Goal: Task Accomplishment & Management: Use online tool/utility

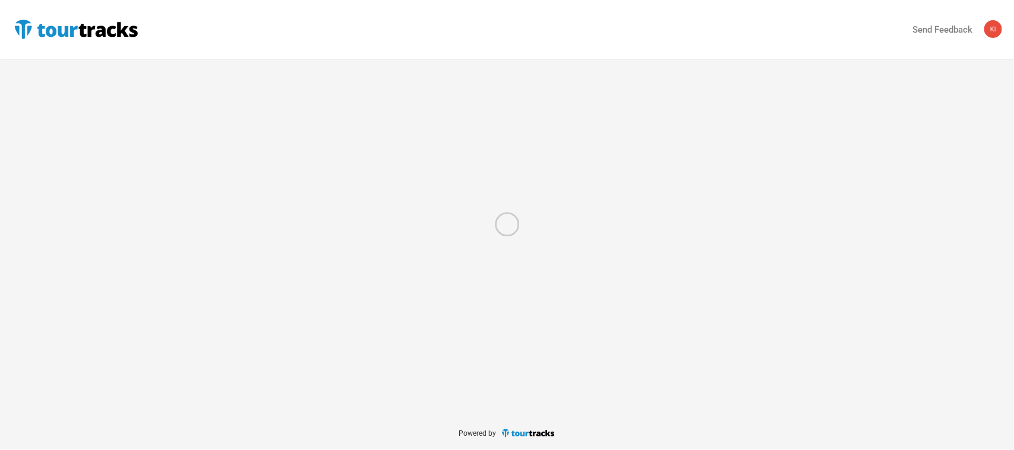
click at [33, 27] on div at bounding box center [507, 225] width 1014 height 450
click at [22, 28] on div at bounding box center [507, 225] width 1014 height 450
click at [22, 29] on div at bounding box center [507, 225] width 1014 height 450
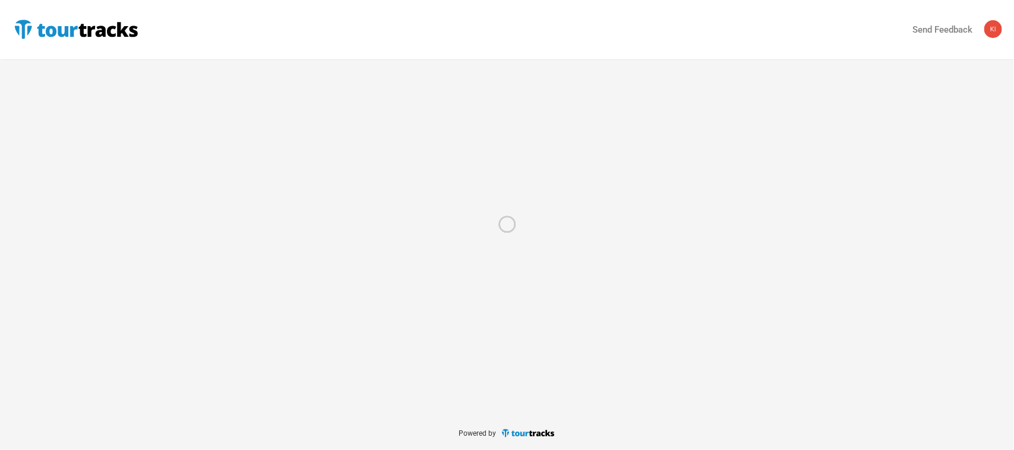
click at [56, 30] on div at bounding box center [507, 225] width 1014 height 450
click at [55, 30] on div at bounding box center [507, 225] width 1014 height 450
click at [24, 27] on div at bounding box center [507, 225] width 1014 height 450
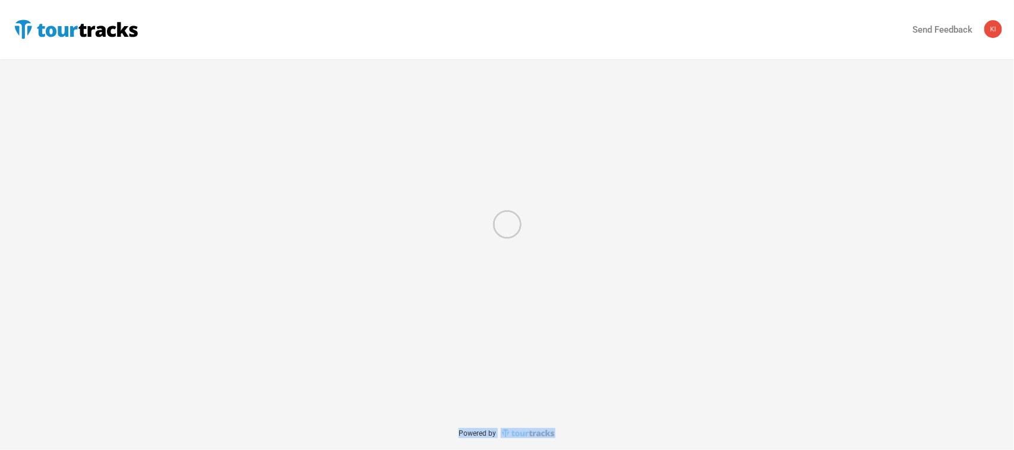
click at [24, 27] on div at bounding box center [507, 225] width 1014 height 450
click at [105, 28] on div at bounding box center [507, 225] width 1014 height 450
click at [111, 30] on div at bounding box center [507, 225] width 1014 height 450
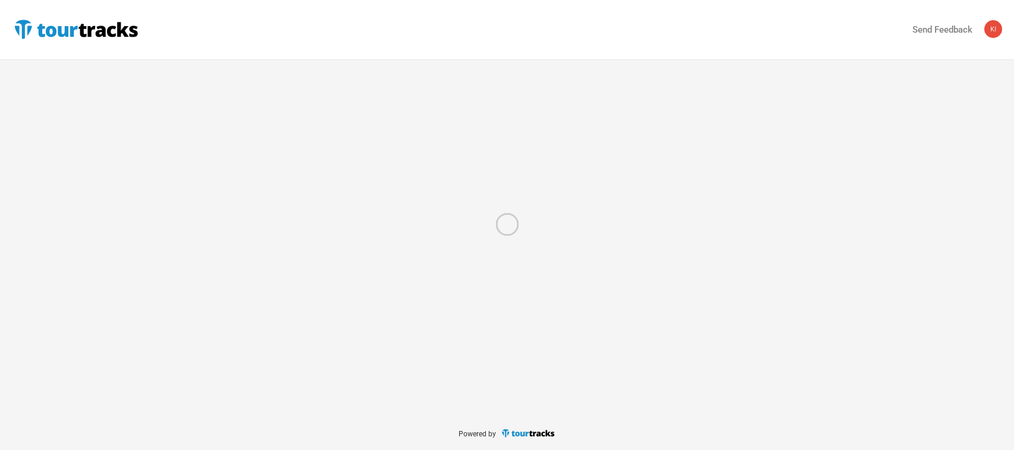
click at [45, 33] on div at bounding box center [507, 225] width 1014 height 450
click at [26, 29] on div at bounding box center [507, 225] width 1014 height 450
click at [28, 75] on div at bounding box center [507, 225] width 1014 height 450
select select "Total Days"
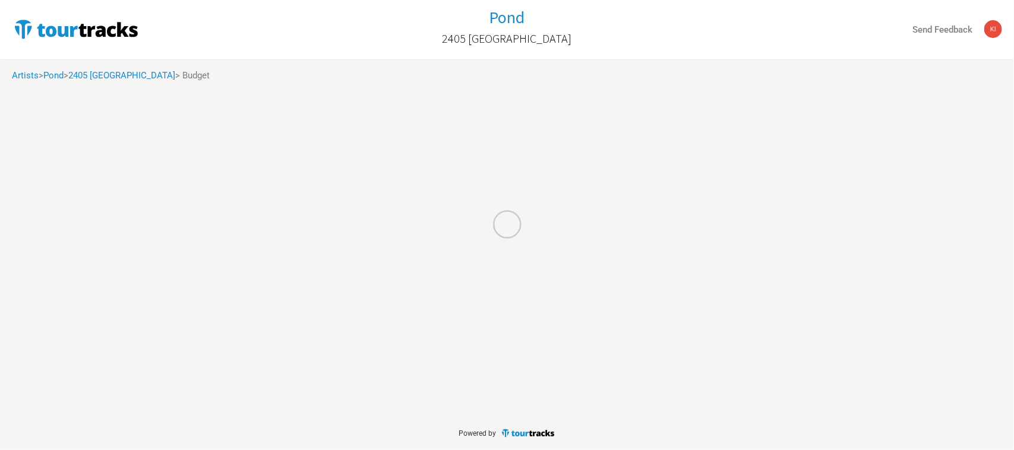
select select "USD"
select select "Total Days"
select select "USD"
select select "Total Days"
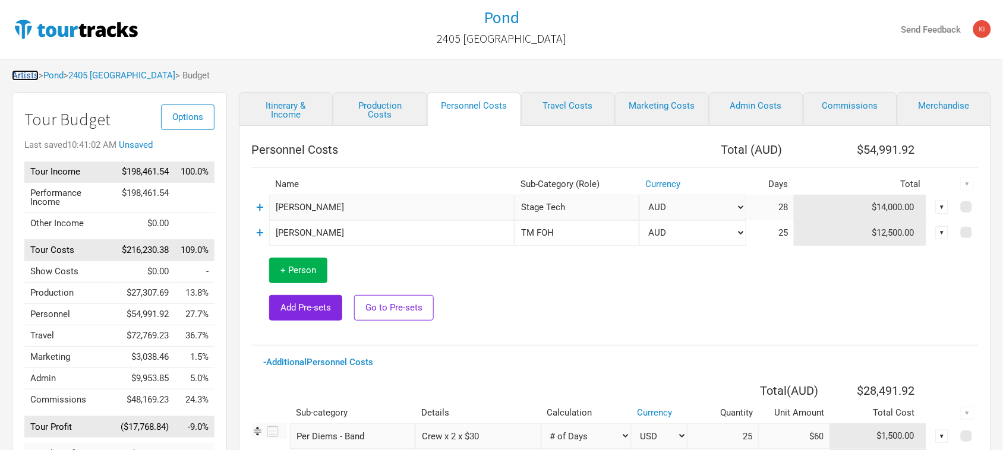
click at [28, 75] on link "Artists" at bounding box center [25, 75] width 27 height 11
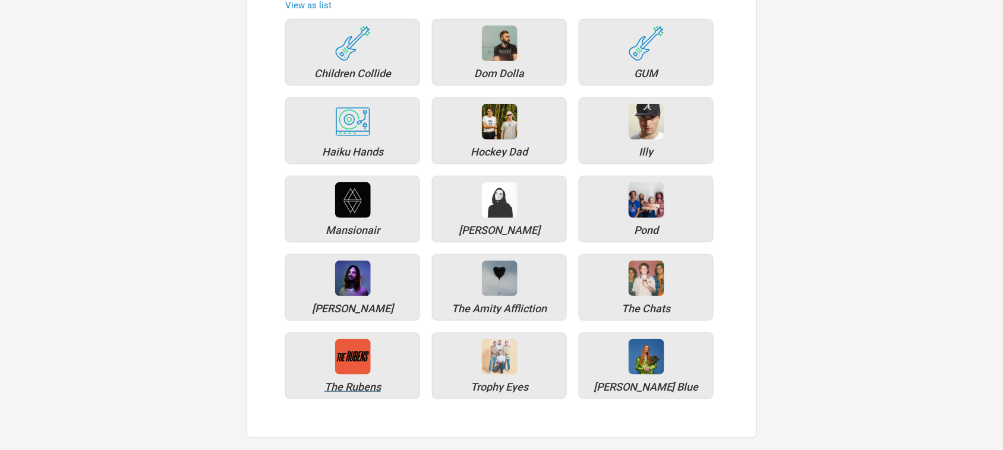
scroll to position [177, 0]
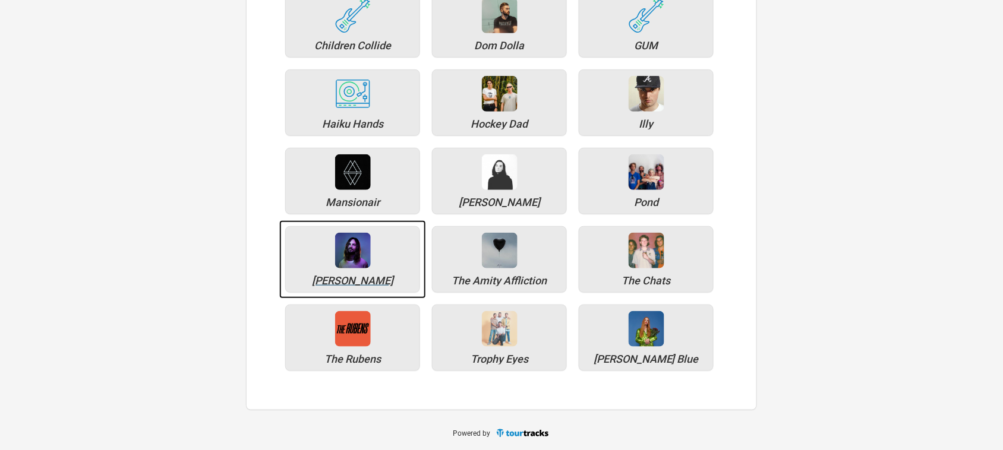
click at [364, 254] on img at bounding box center [353, 251] width 36 height 36
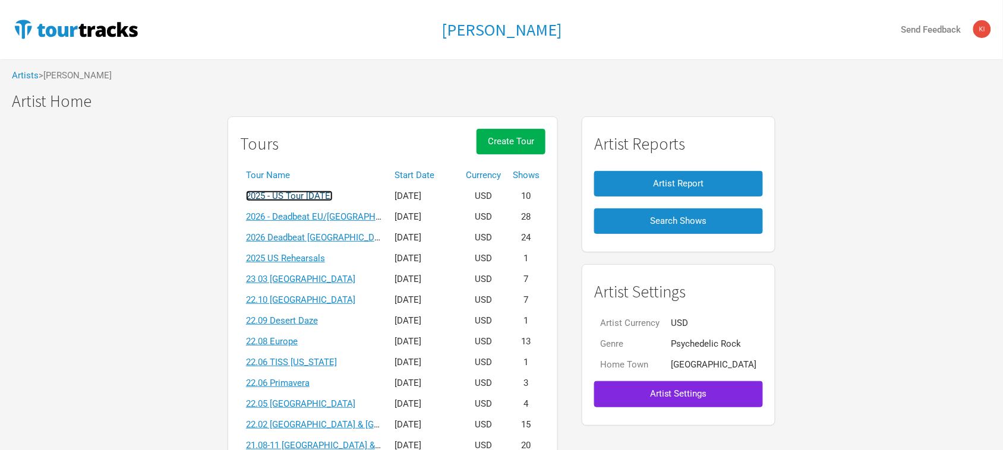
click at [333, 191] on link "2025 - US Tour [DATE]" at bounding box center [289, 196] width 87 height 11
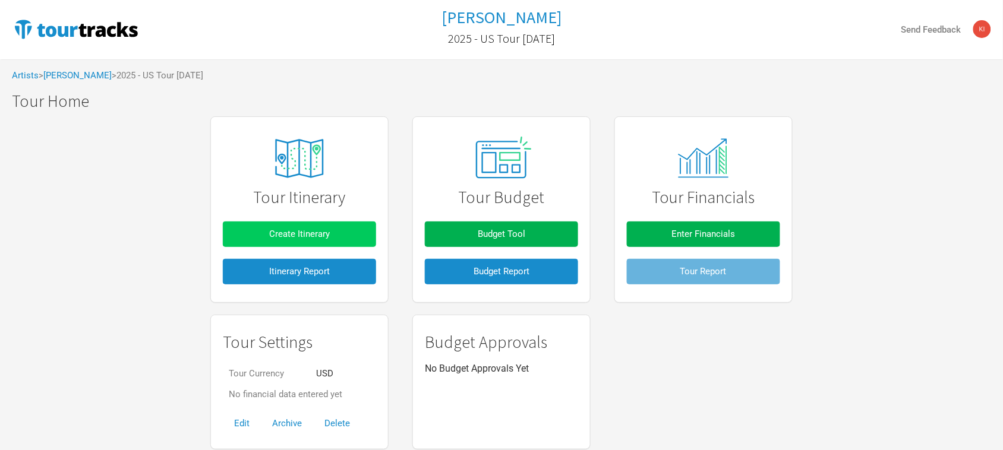
click at [297, 236] on span "Create Itinerary" at bounding box center [299, 234] width 61 height 11
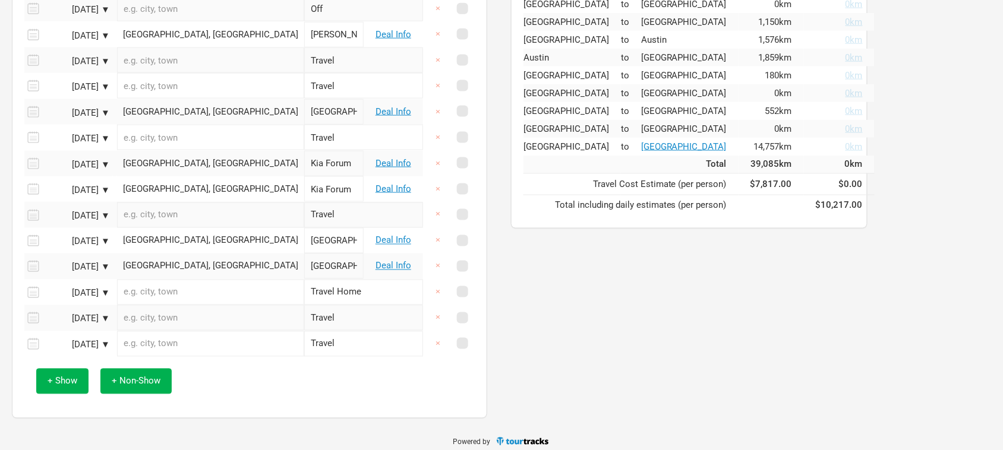
scroll to position [479, 0]
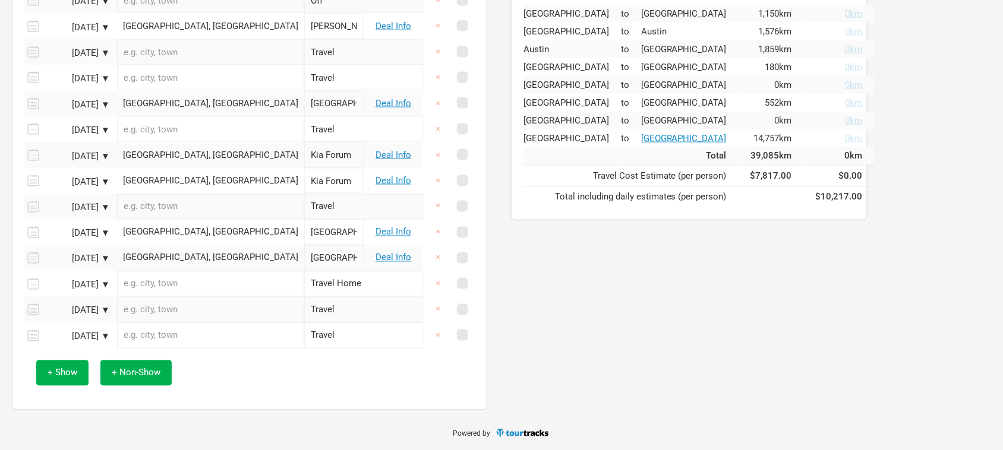
click at [701, 359] on div "← Move left → Move right ↑ Move up ↓ Move down + Zoom in - Zoom out Home Jump l…" at bounding box center [739, 18] width 480 height 797
